Goal: Navigation & Orientation: Find specific page/section

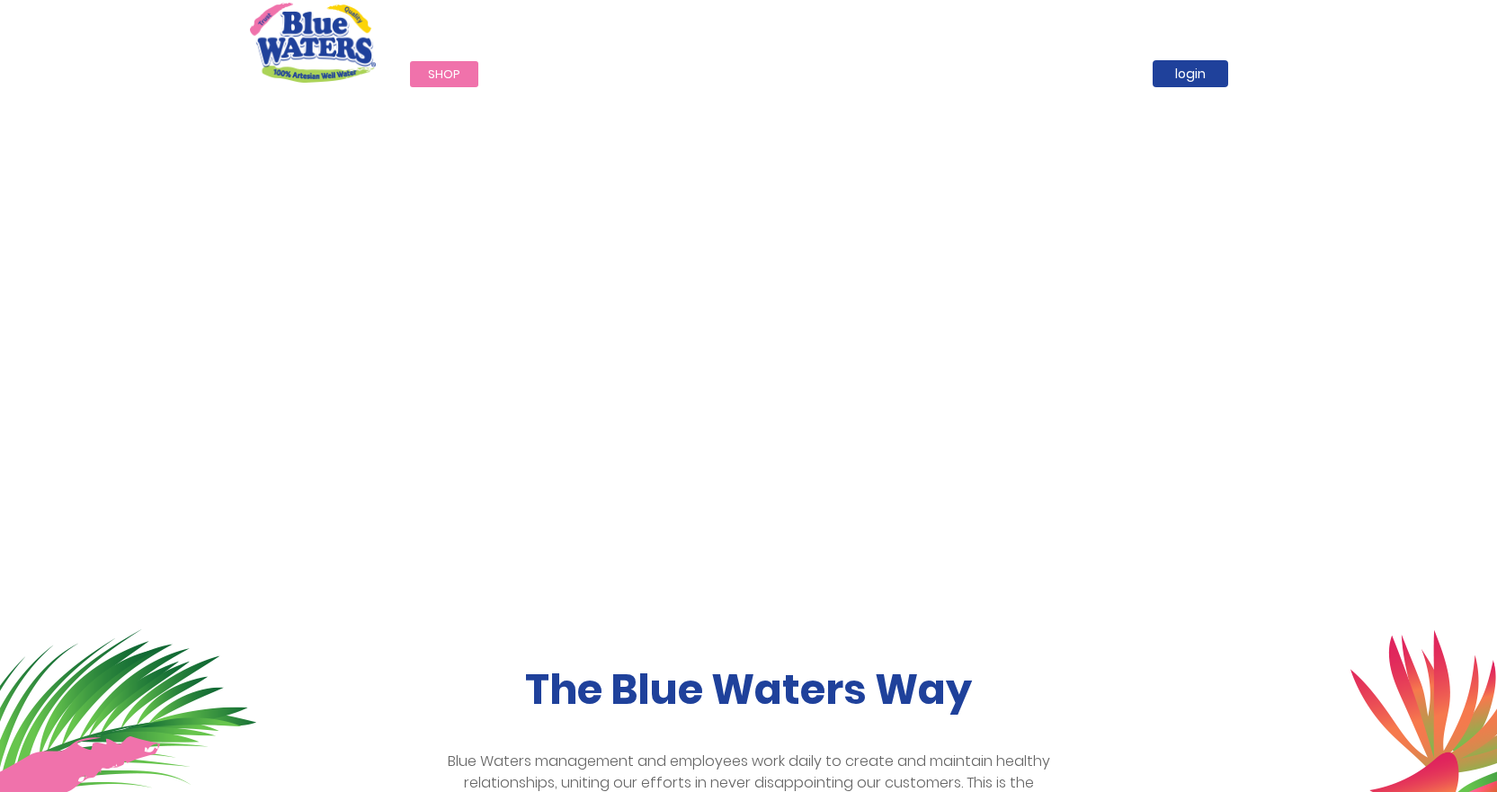
click at [452, 76] on span "Shop" at bounding box center [444, 74] width 32 height 17
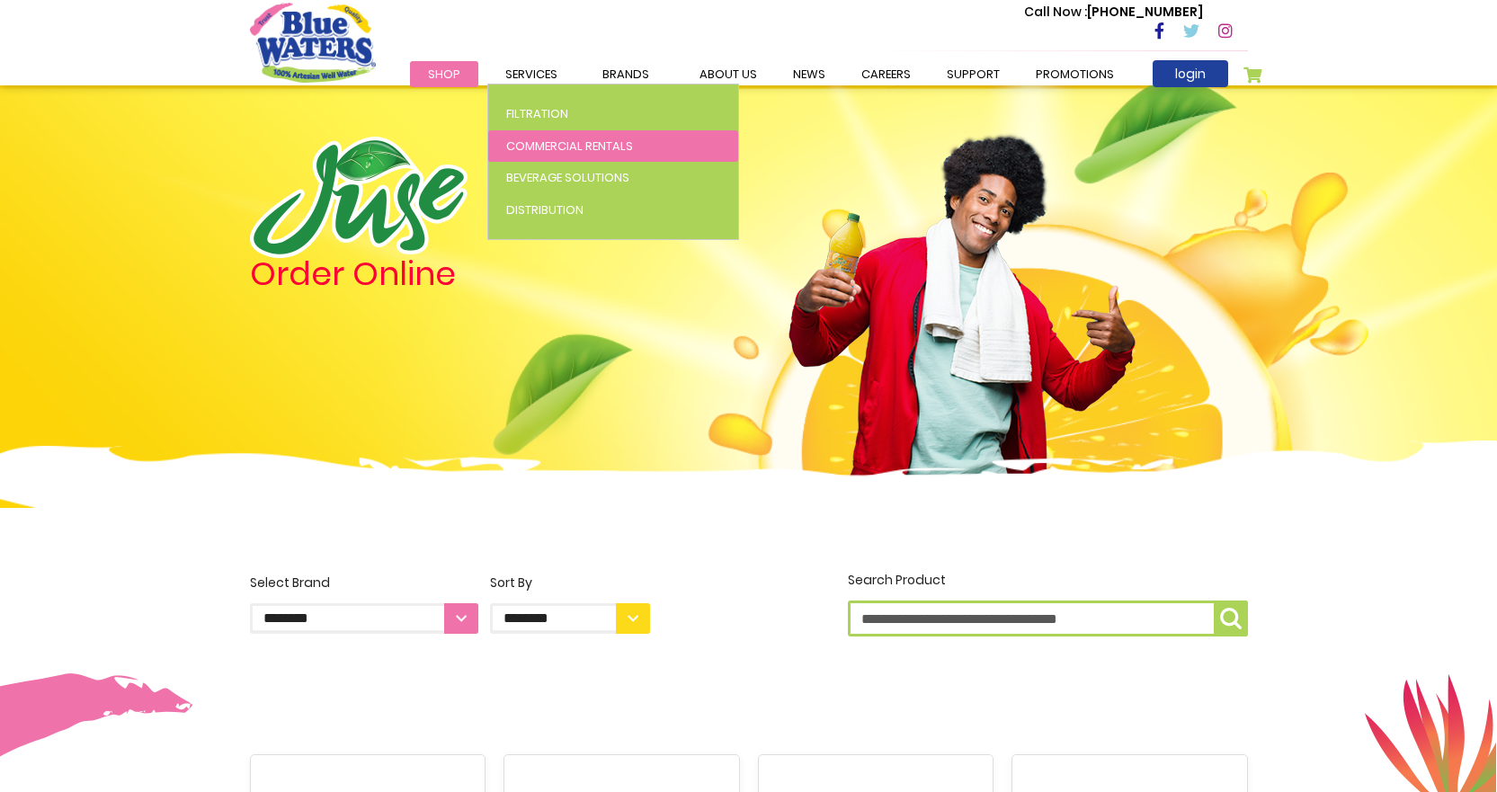
click at [521, 139] on span "Commercial Rentals" at bounding box center [569, 146] width 127 height 17
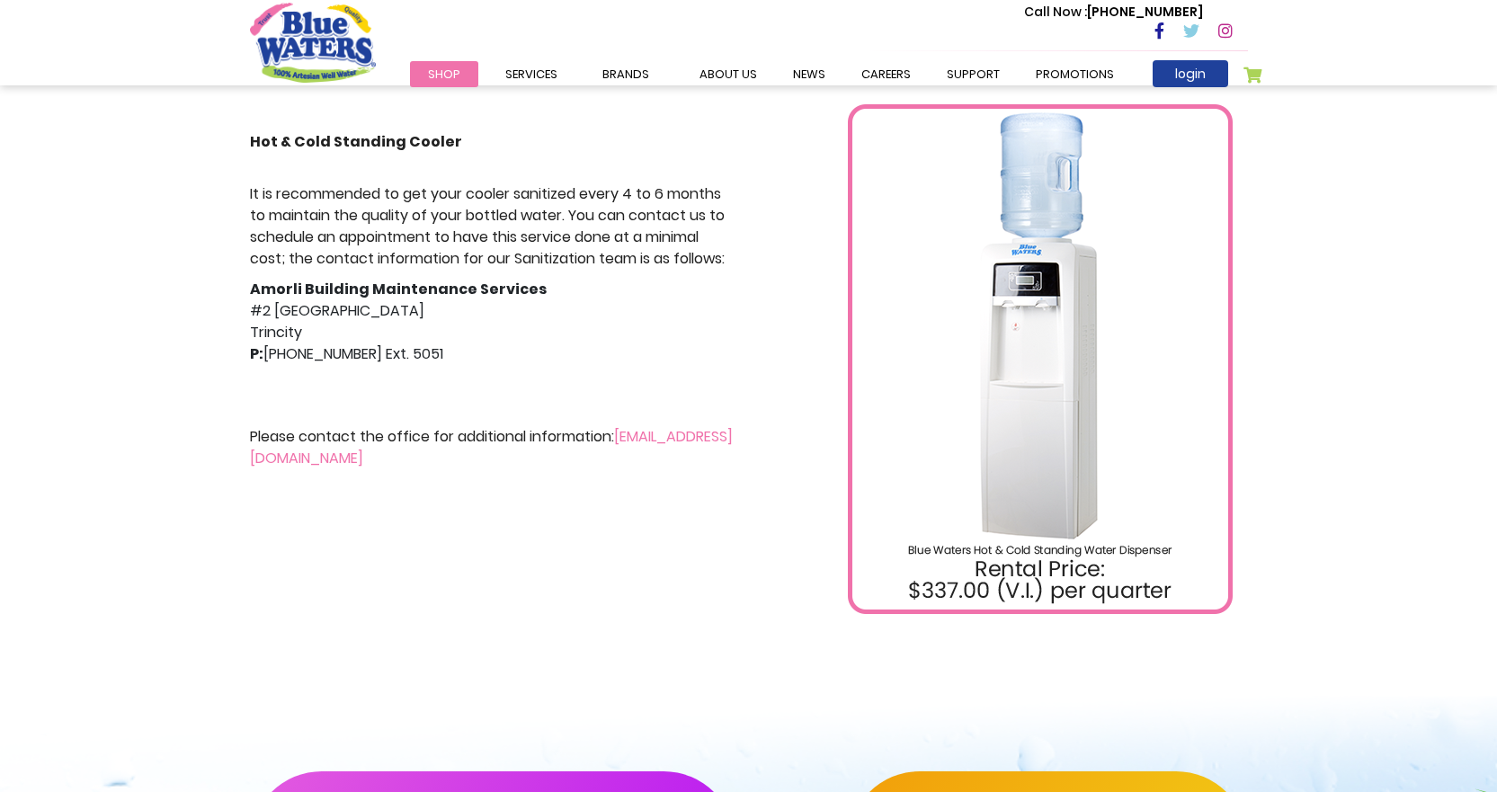
scroll to position [360, 0]
click at [349, 460] on link "[EMAIL_ADDRESS][DOMAIN_NAME]" at bounding box center [491, 446] width 483 height 42
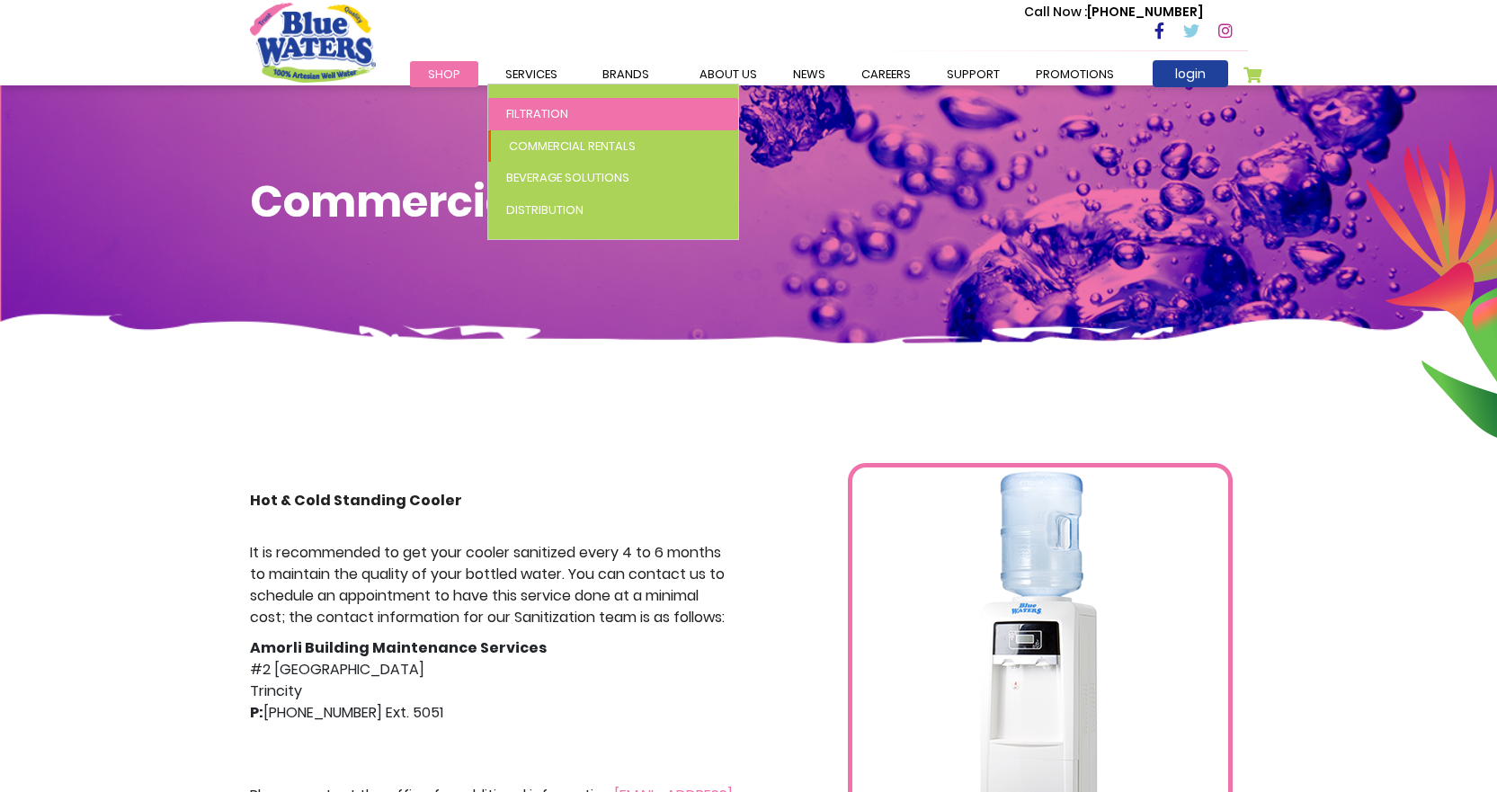
click at [522, 107] on span "Filtration" at bounding box center [537, 113] width 62 height 17
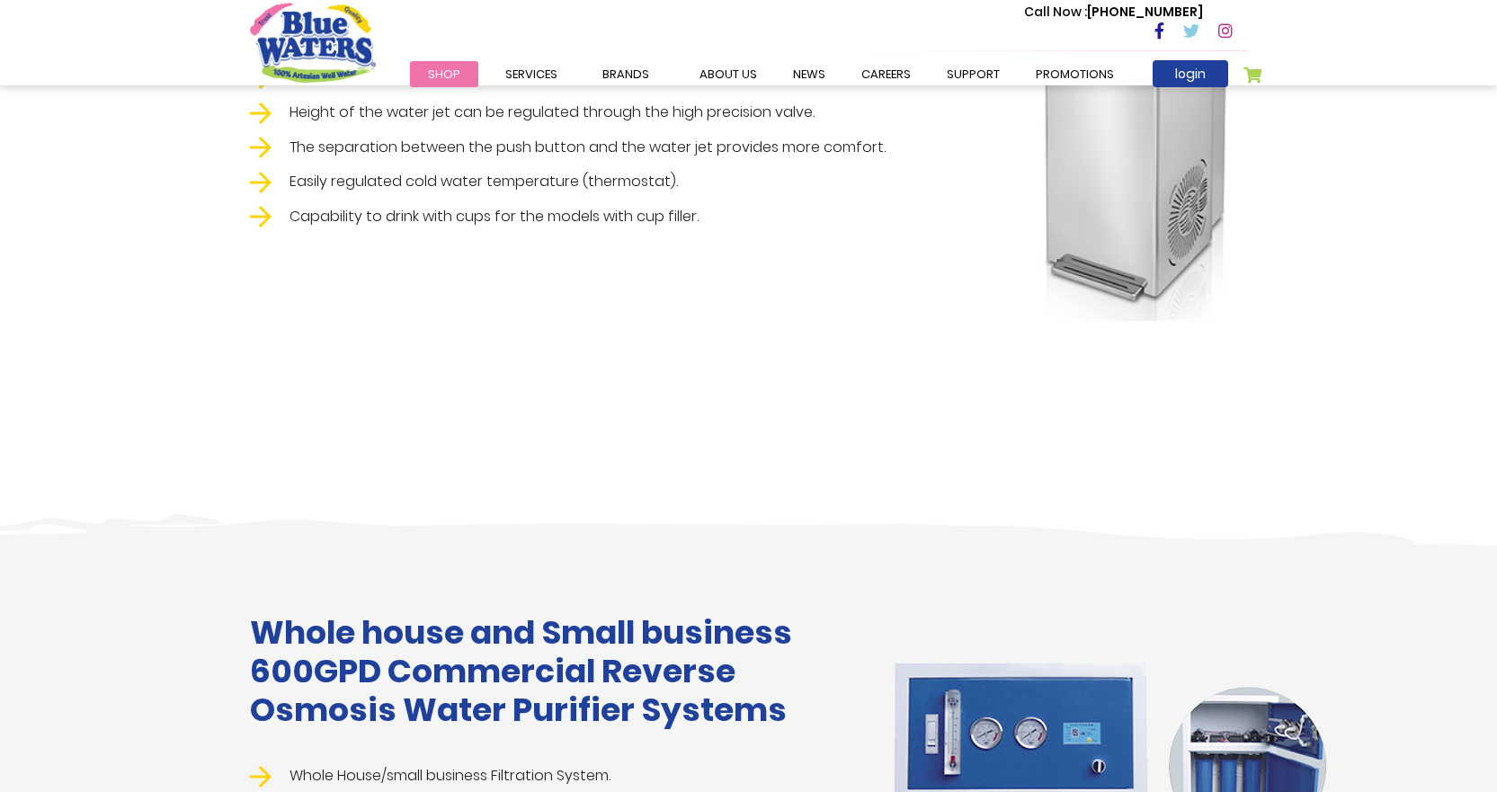
scroll to position [1619, 0]
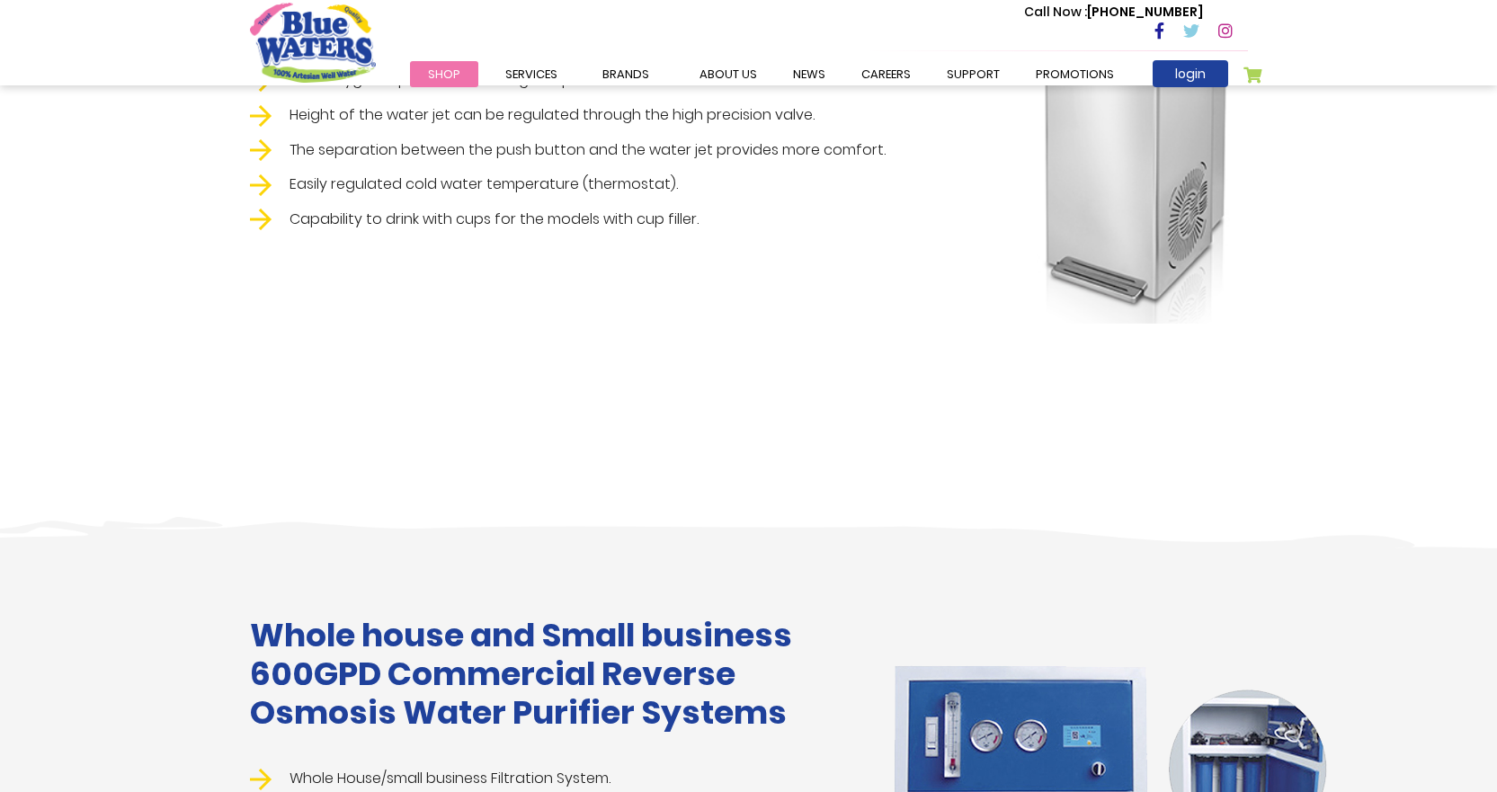
click at [329, 35] on img "store logo" at bounding box center [313, 42] width 126 height 79
